Goal: Task Accomplishment & Management: Manage account settings

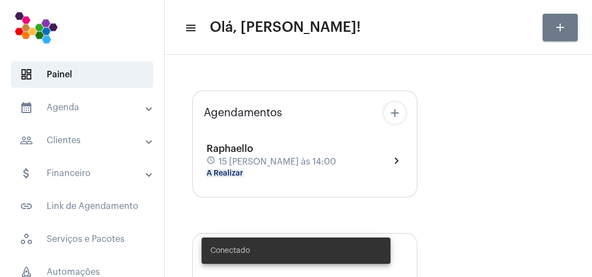
type input "[URL][DOMAIN_NAME]"
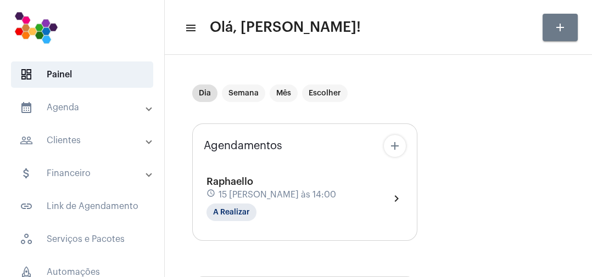
click at [284, 211] on div "Raphaello schedule 15 [PERSON_NAME] às 14:00 A Realizar" at bounding box center [271, 198] width 130 height 45
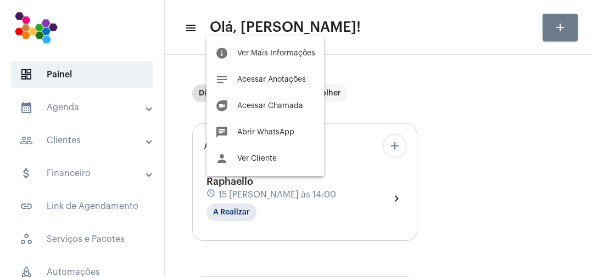
click at [278, 165] on button "person Ver Cliente" at bounding box center [264, 158] width 117 height 26
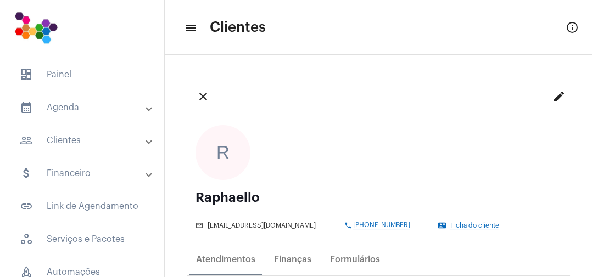
click at [558, 88] on button "edit" at bounding box center [559, 97] width 22 height 22
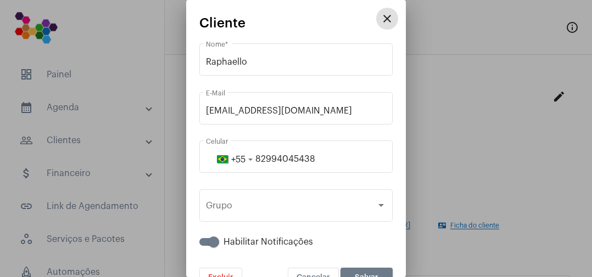
scroll to position [25, 0]
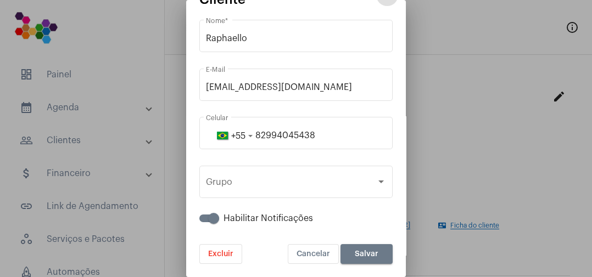
click at [235, 255] on button "Excluir" at bounding box center [220, 254] width 43 height 20
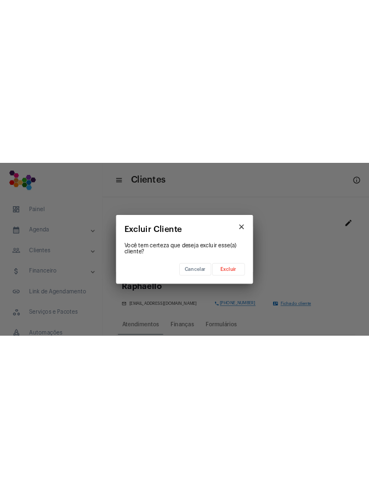
scroll to position [0, 0]
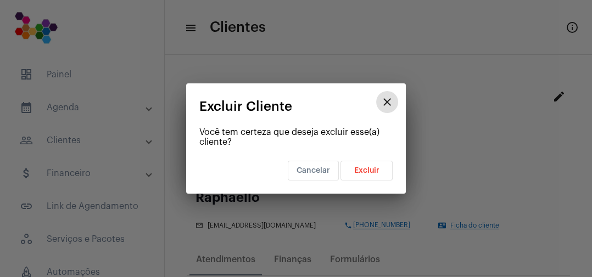
click at [379, 170] on button "Excluir" at bounding box center [366, 171] width 52 height 20
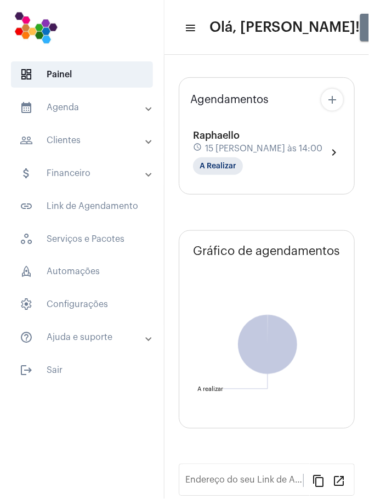
type input "[URL][DOMAIN_NAME]"
